Goal: Find specific page/section: Find specific page/section

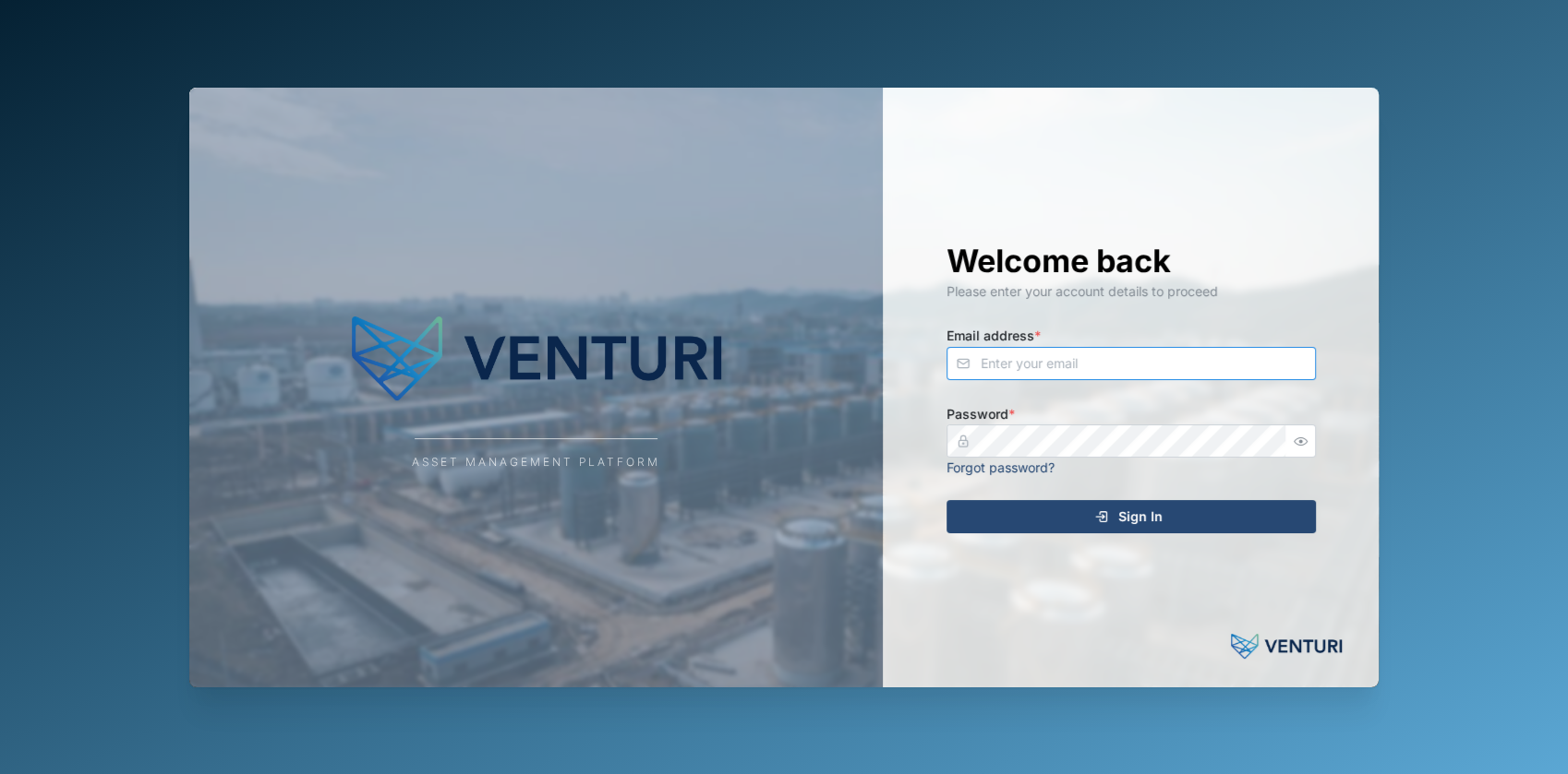
type input "[EMAIL_ADDRESS][DOMAIN_NAME]"
click at [1044, 532] on div "Sign In" at bounding box center [1128, 516] width 339 height 32
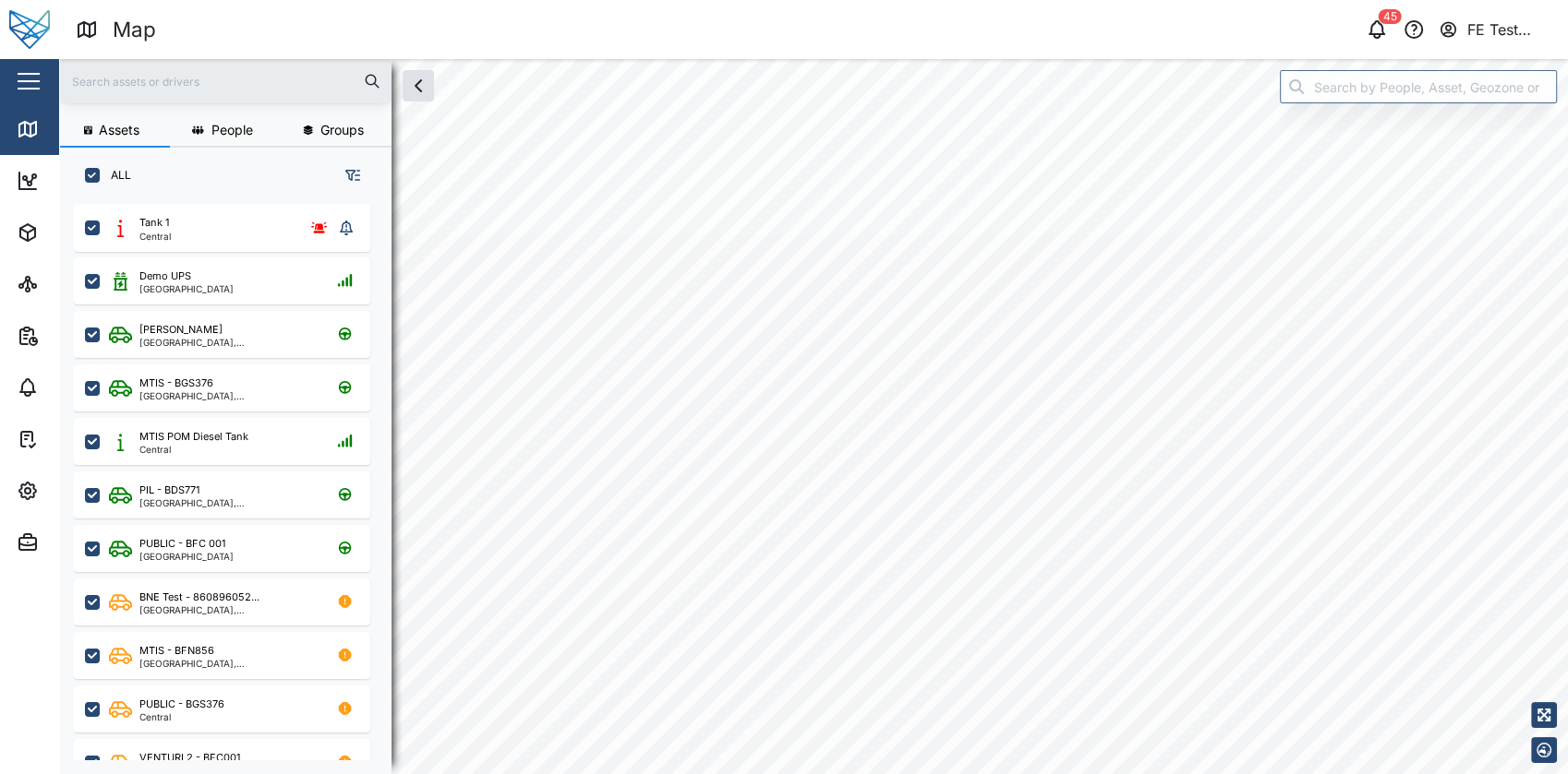
scroll to position [546, 288]
click at [12, 68] on button "button" at bounding box center [28, 80] width 32 height 32
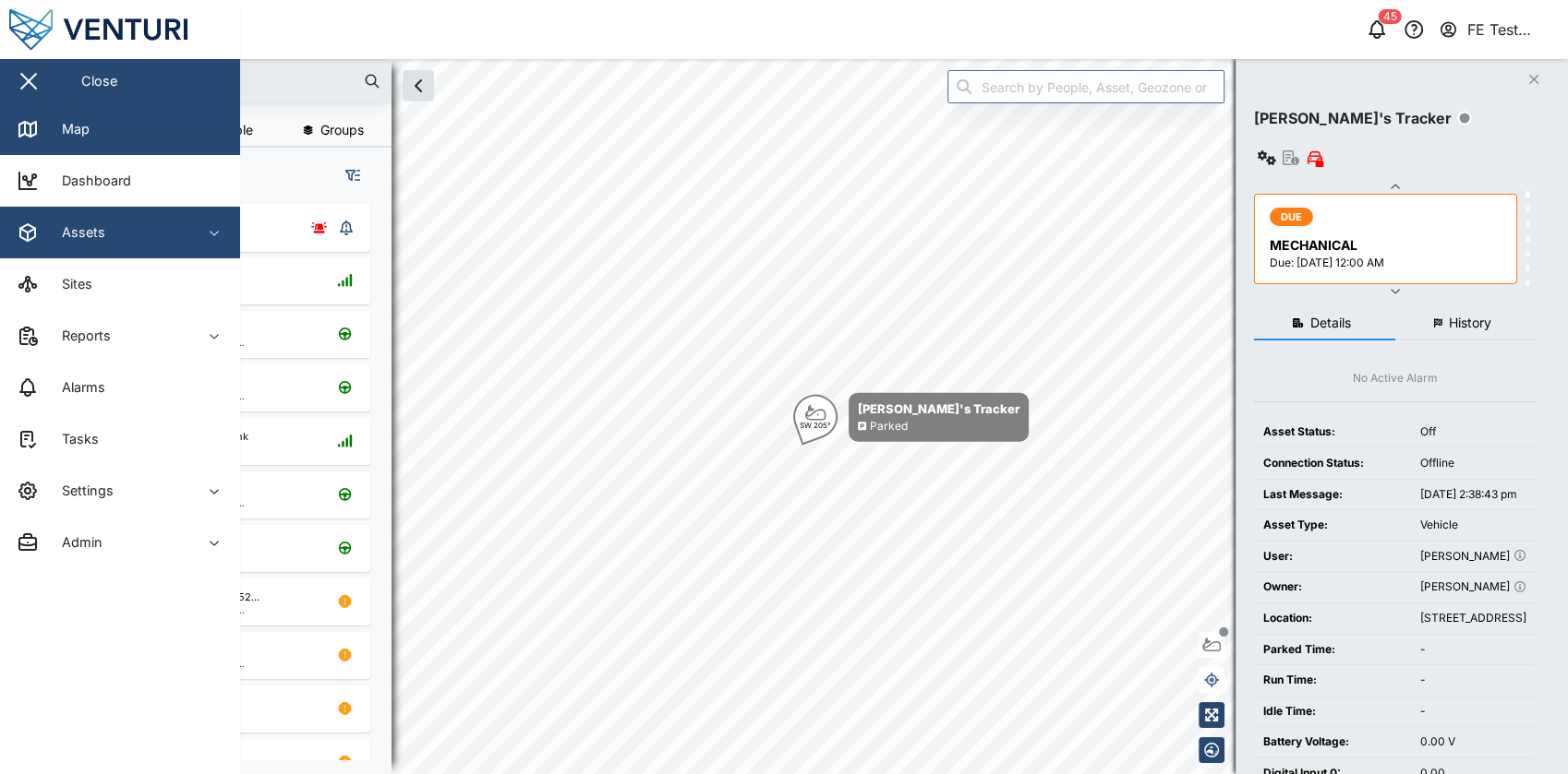
click at [184, 256] on span "Assets" at bounding box center [100, 233] width 168 height 52
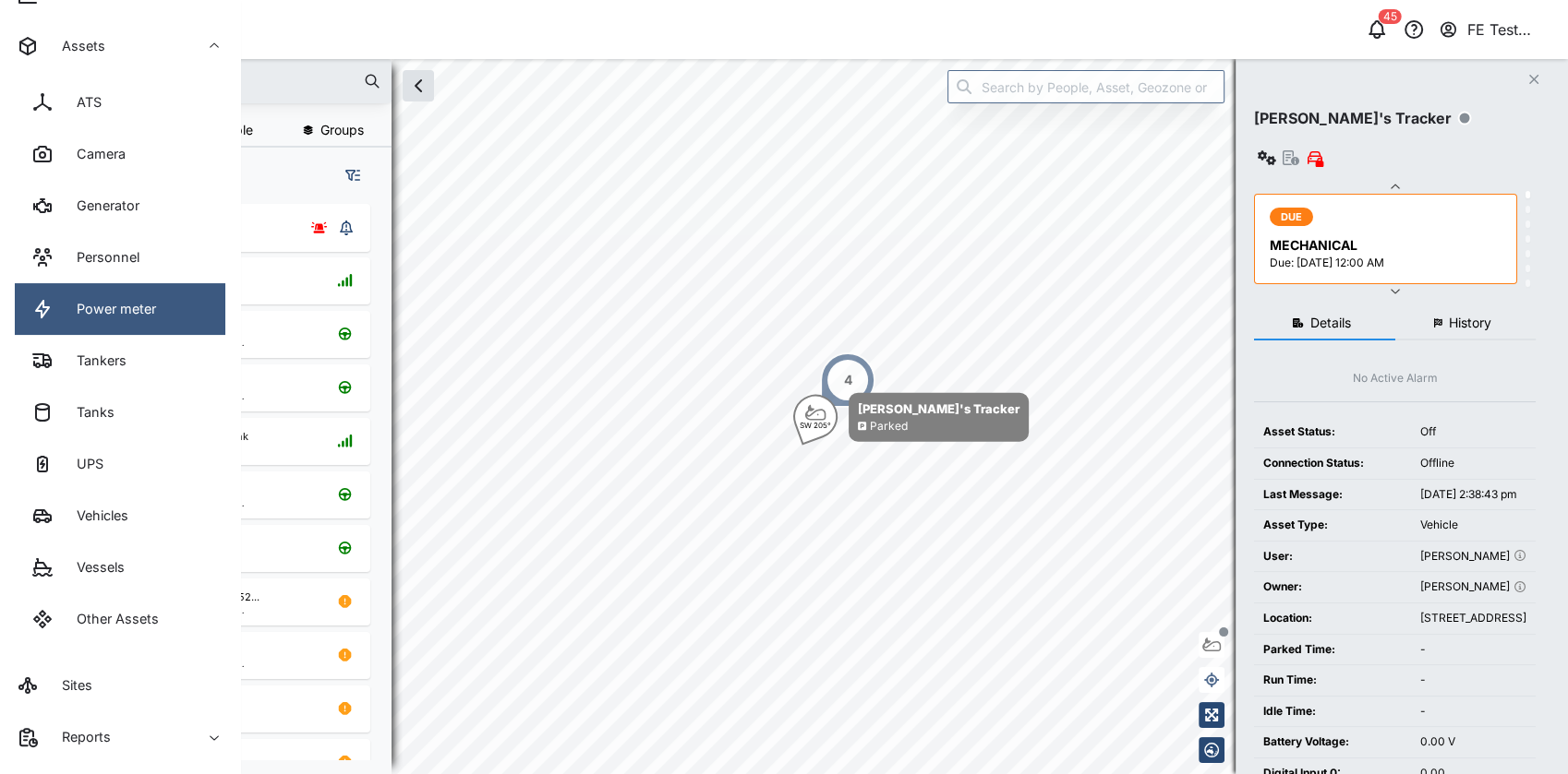
scroll to position [192, 0]
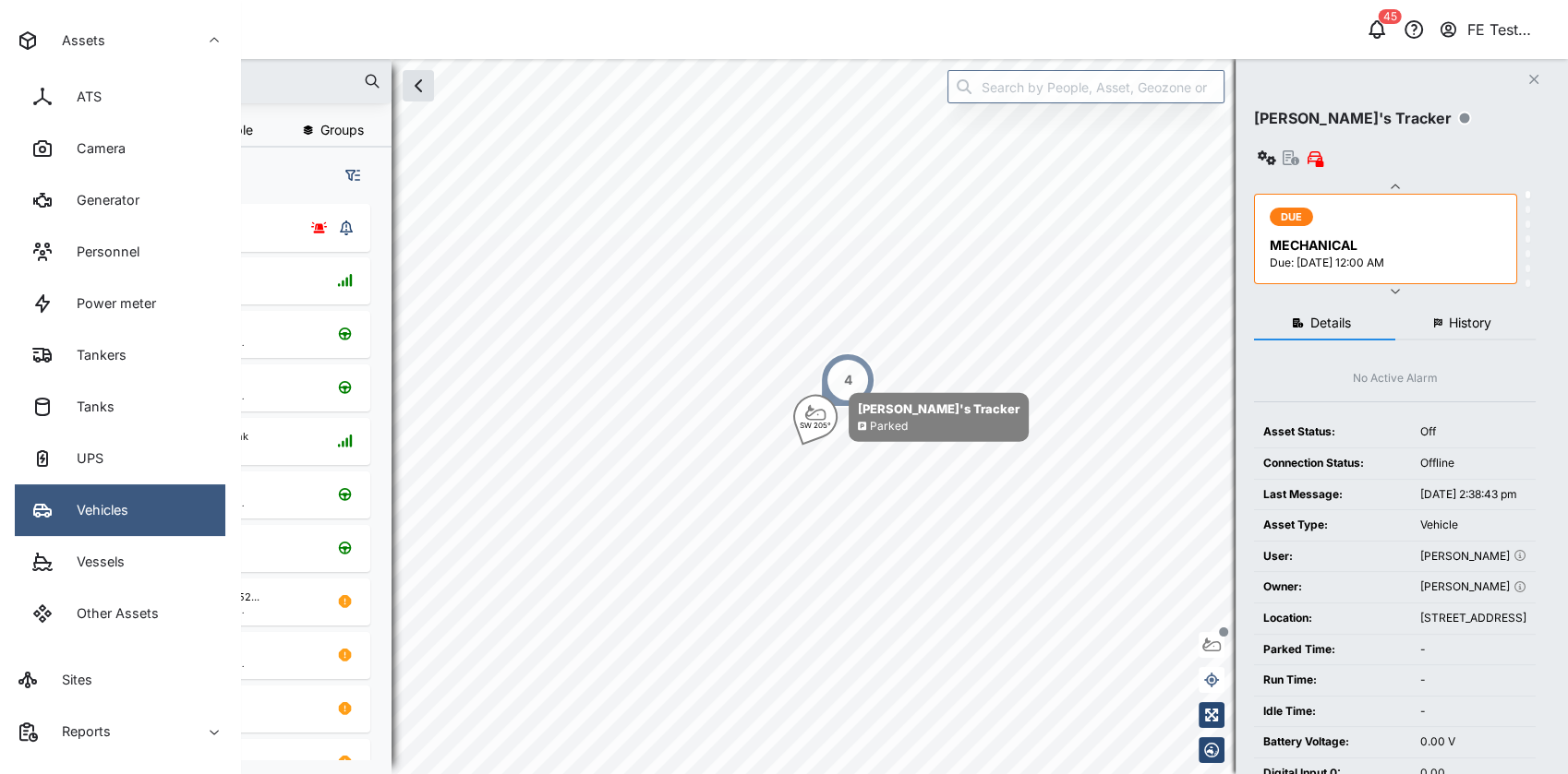
click at [168, 506] on link "Vehicles" at bounding box center [120, 511] width 211 height 52
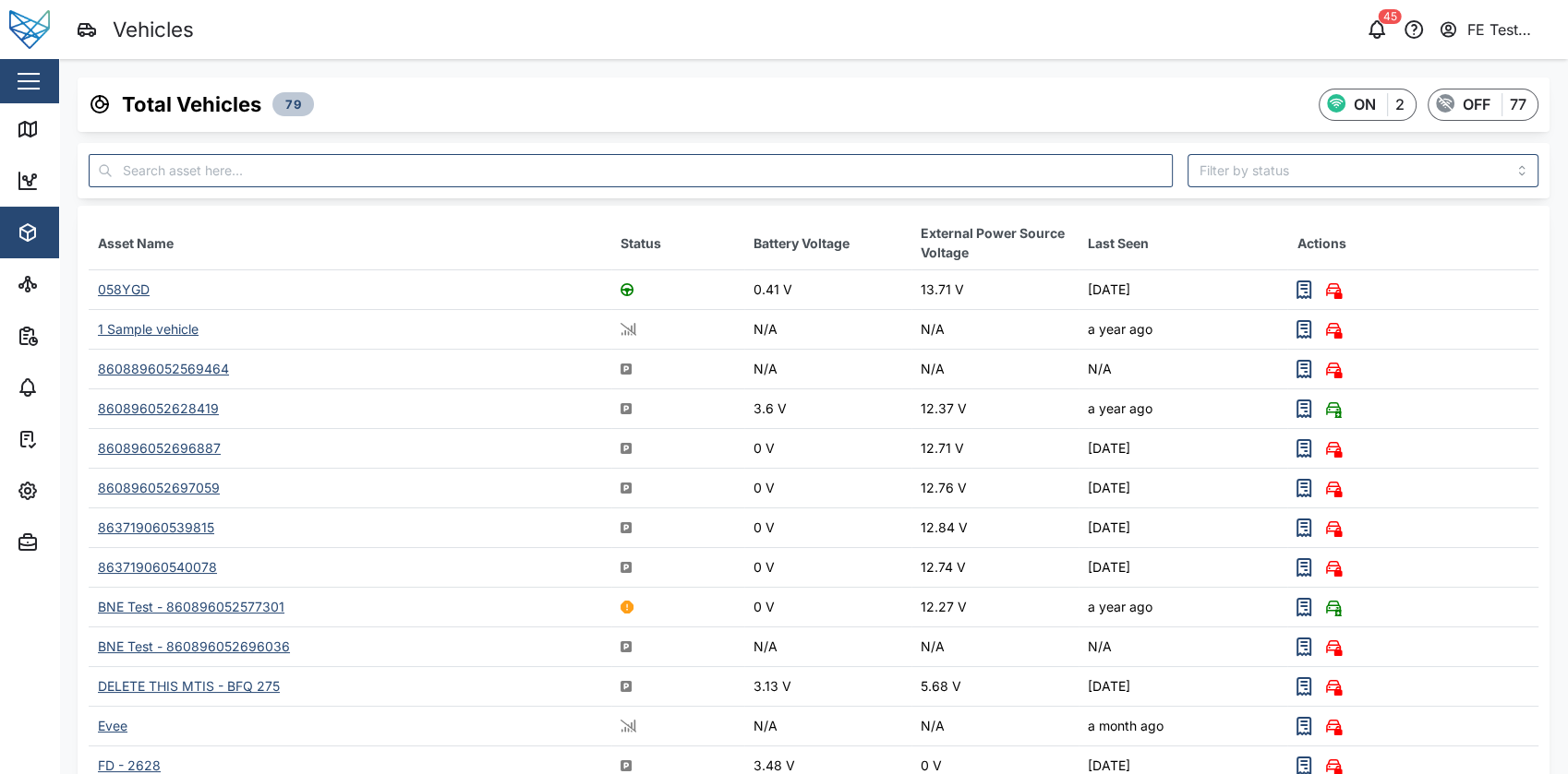
click at [120, 285] on div "058YGD" at bounding box center [124, 289] width 52 height 15
